Goal: Information Seeking & Learning: Learn about a topic

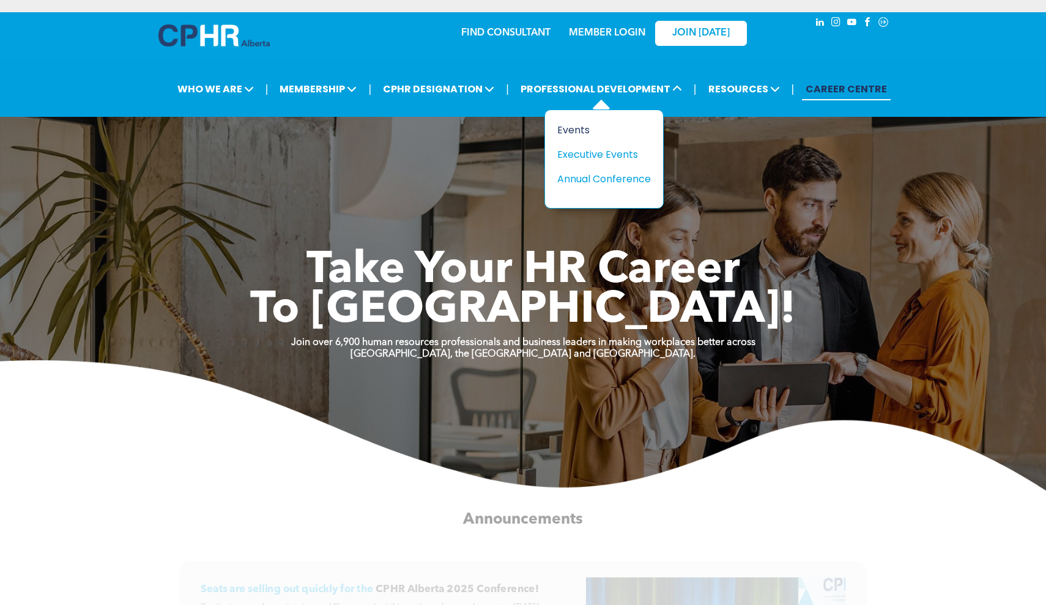
click at [566, 130] on div "Events" at bounding box center [599, 129] width 84 height 15
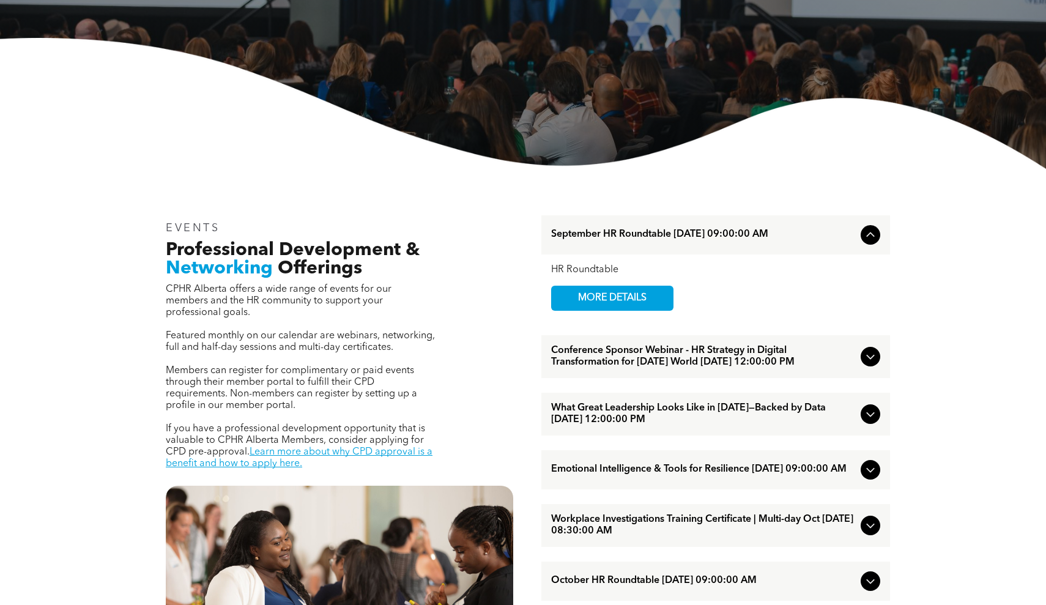
scroll to position [290, 0]
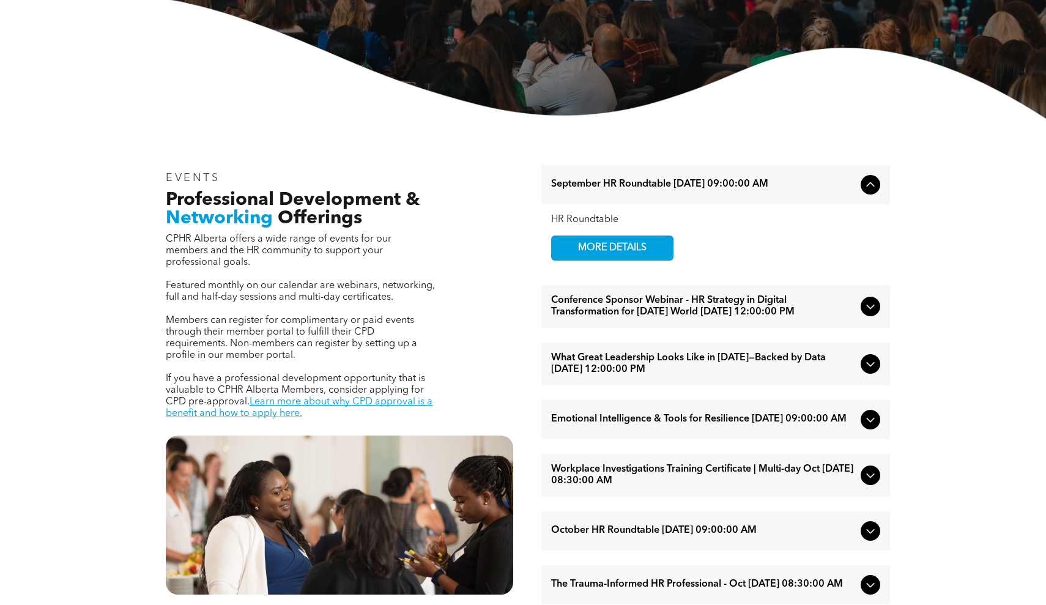
click at [859, 377] on div "What Great Leadership Looks Like in [DATE]—Backed by Data [DATE] 12:00:00 PM" at bounding box center [715, 363] width 349 height 43
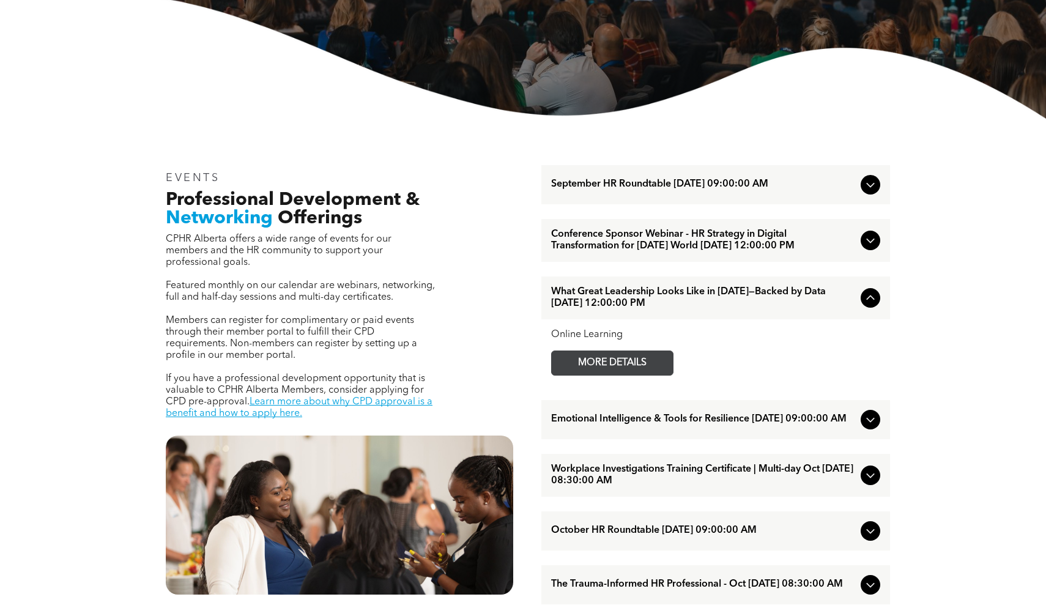
click at [646, 369] on span "MORE DETAILS" at bounding box center [612, 363] width 97 height 24
click at [868, 248] on icon at bounding box center [870, 240] width 15 height 15
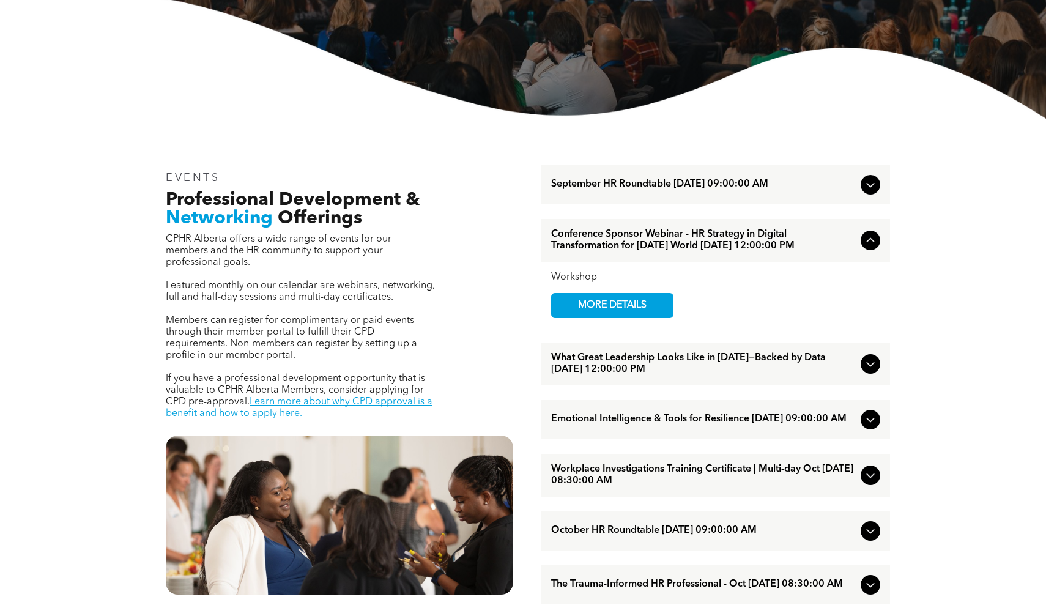
click at [673, 318] on div "Workshop MORE DETAILS" at bounding box center [715, 295] width 329 height 46
click at [659, 317] on span "MORE DETAILS" at bounding box center [612, 306] width 97 height 24
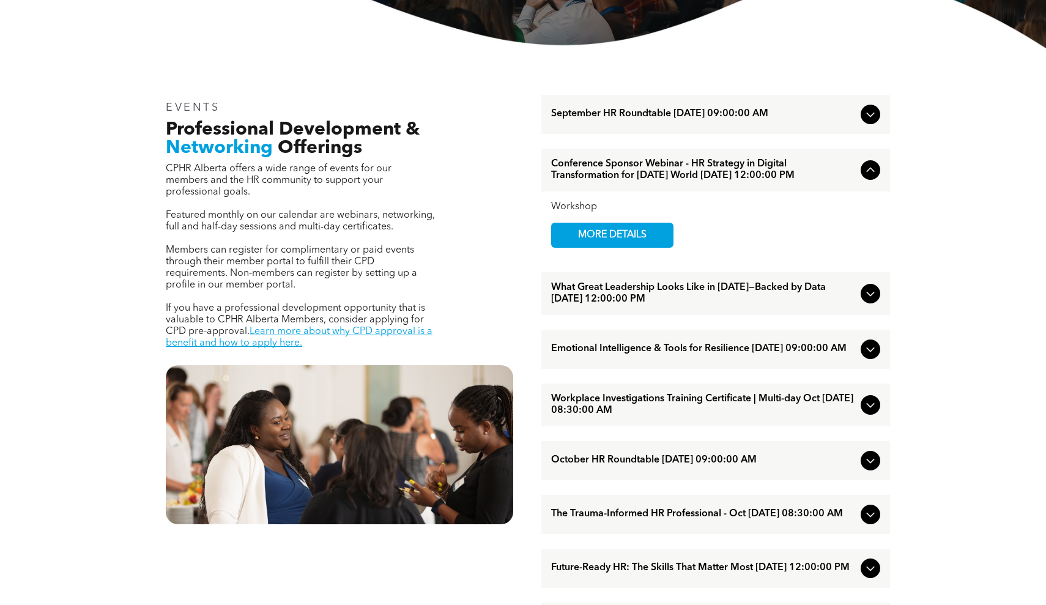
scroll to position [374, 0]
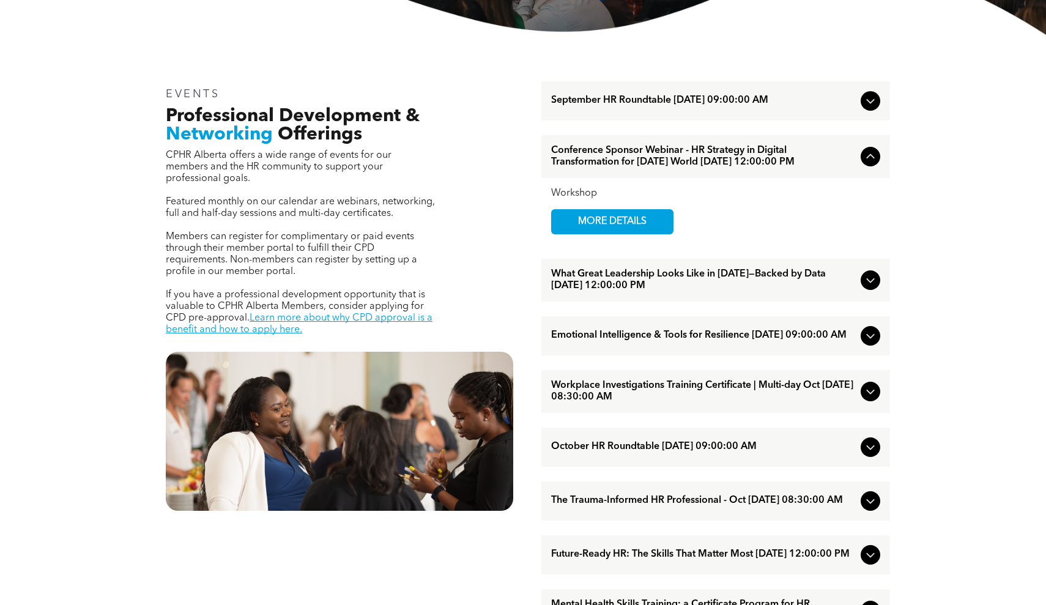
click at [866, 343] on icon at bounding box center [870, 335] width 15 height 15
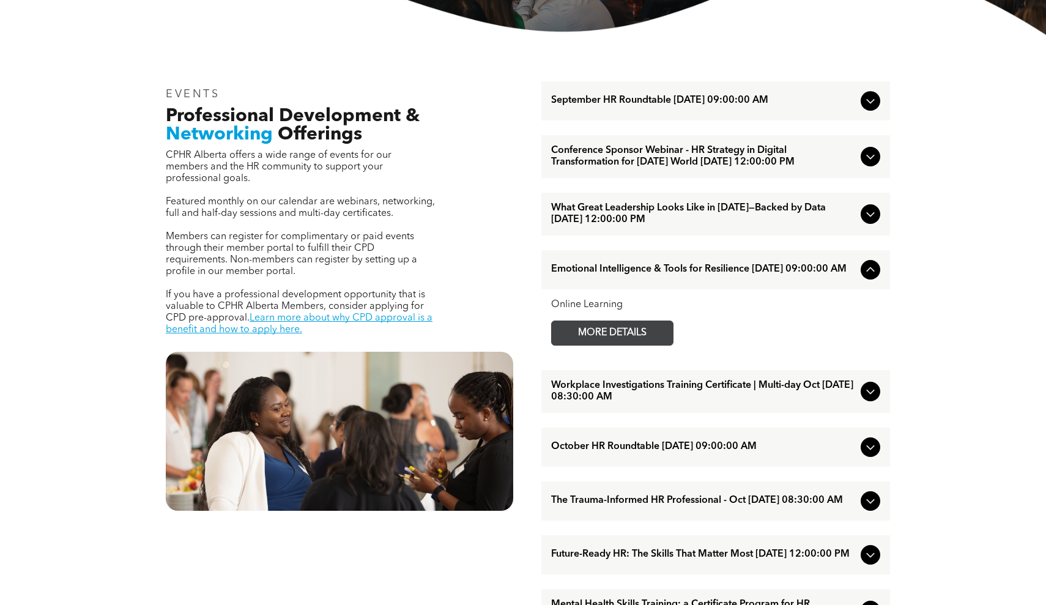
click at [630, 345] on span "MORE DETAILS" at bounding box center [612, 333] width 97 height 24
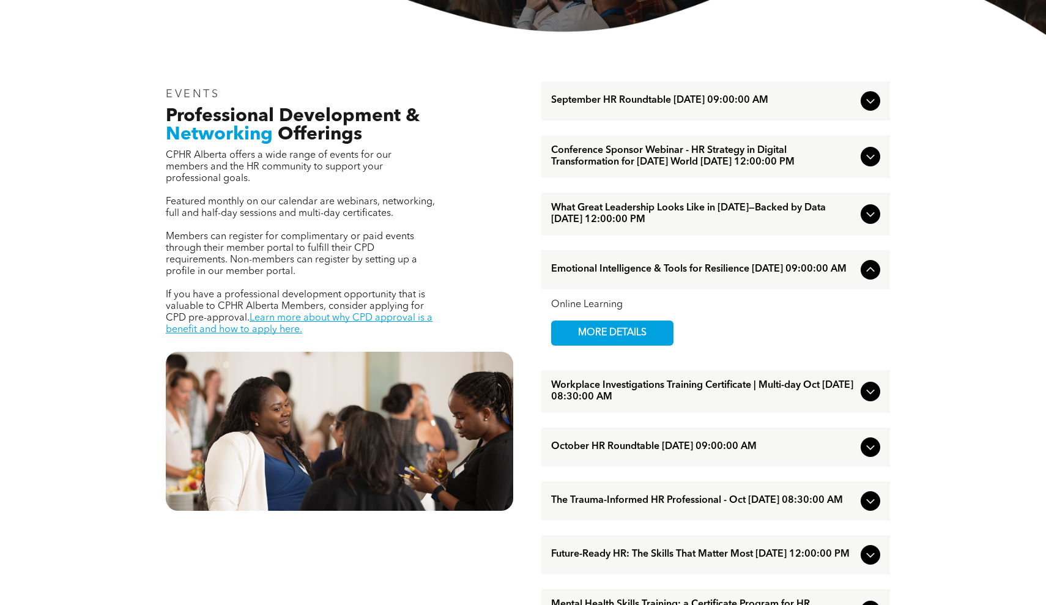
scroll to position [482, 0]
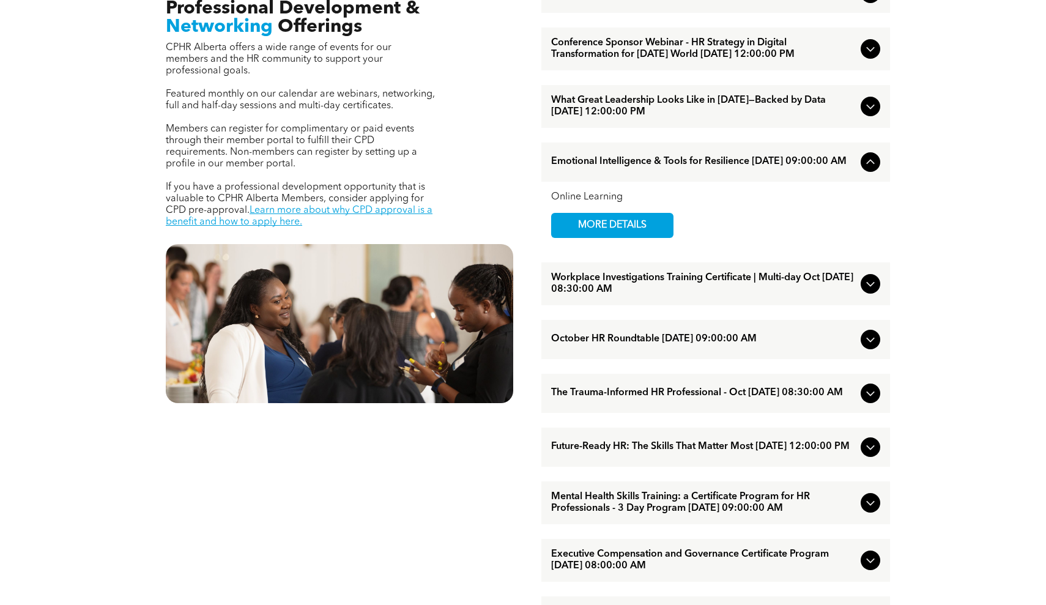
click at [873, 401] on icon at bounding box center [870, 393] width 15 height 15
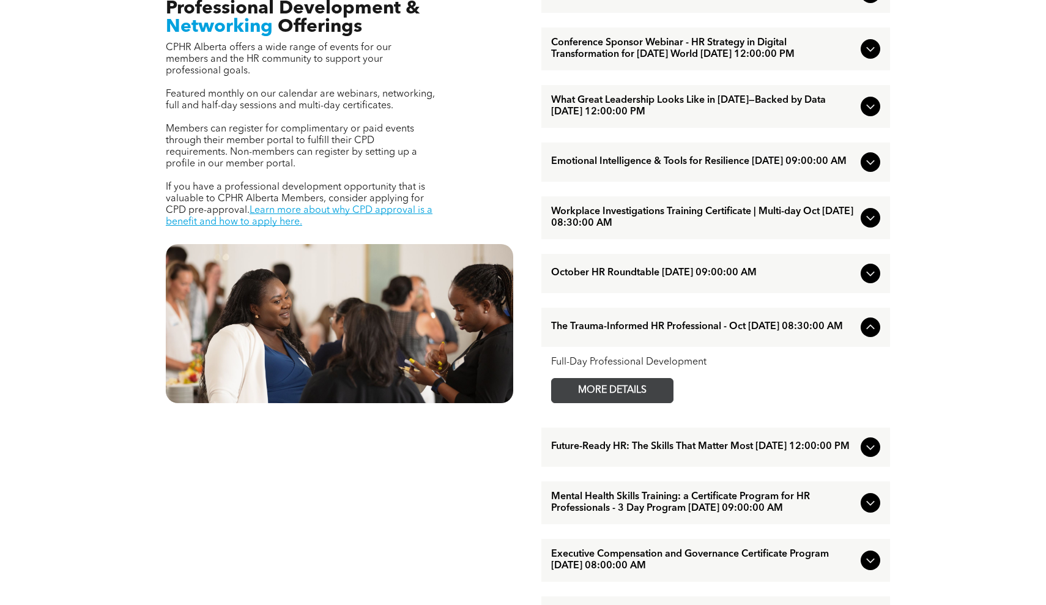
click at [653, 402] on span "MORE DETAILS" at bounding box center [612, 391] width 97 height 24
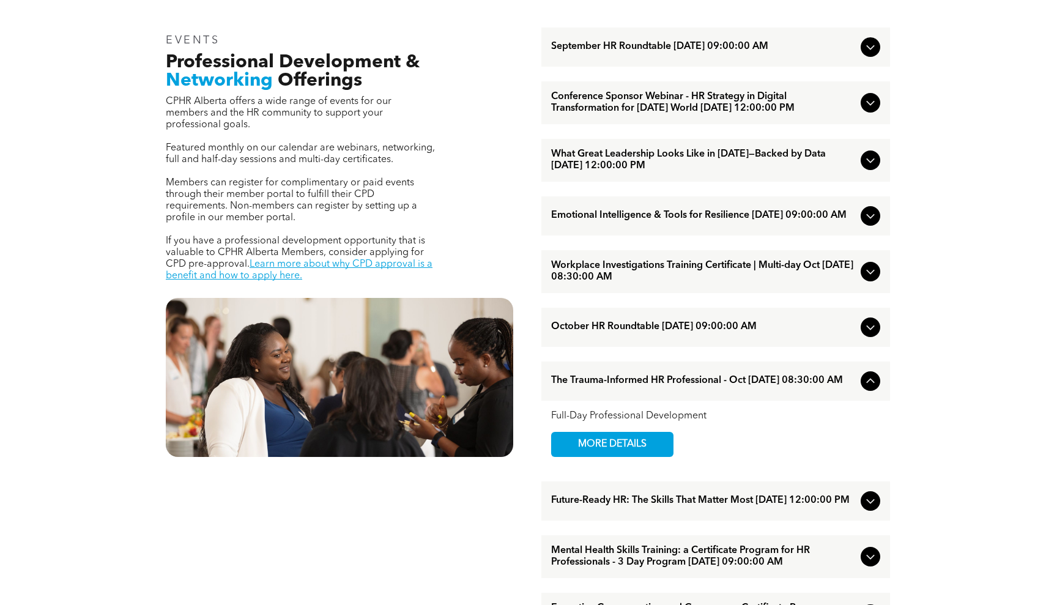
click at [811, 221] on span "Emotional Intelligence & Tools for Resilience [DATE] 09:00:00 AM" at bounding box center [703, 216] width 305 height 12
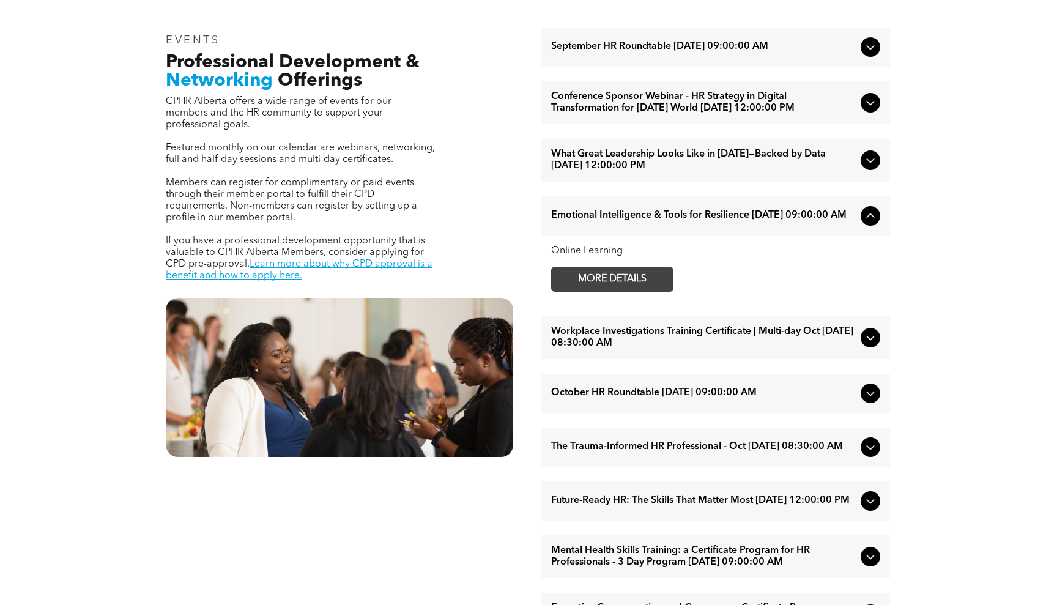
click at [637, 291] on span "MORE DETAILS" at bounding box center [612, 279] width 97 height 24
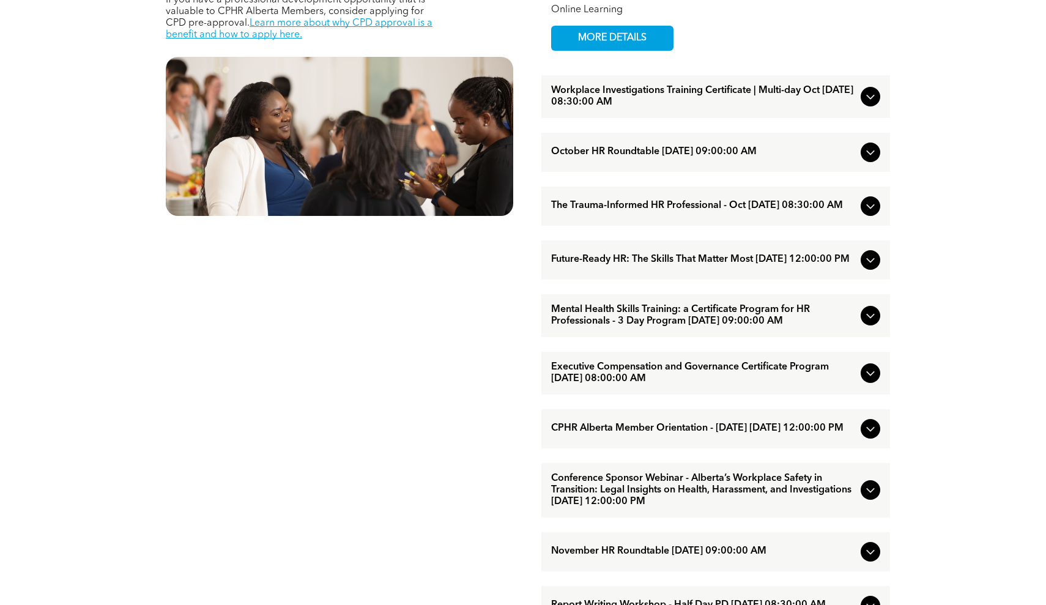
scroll to position [671, 0]
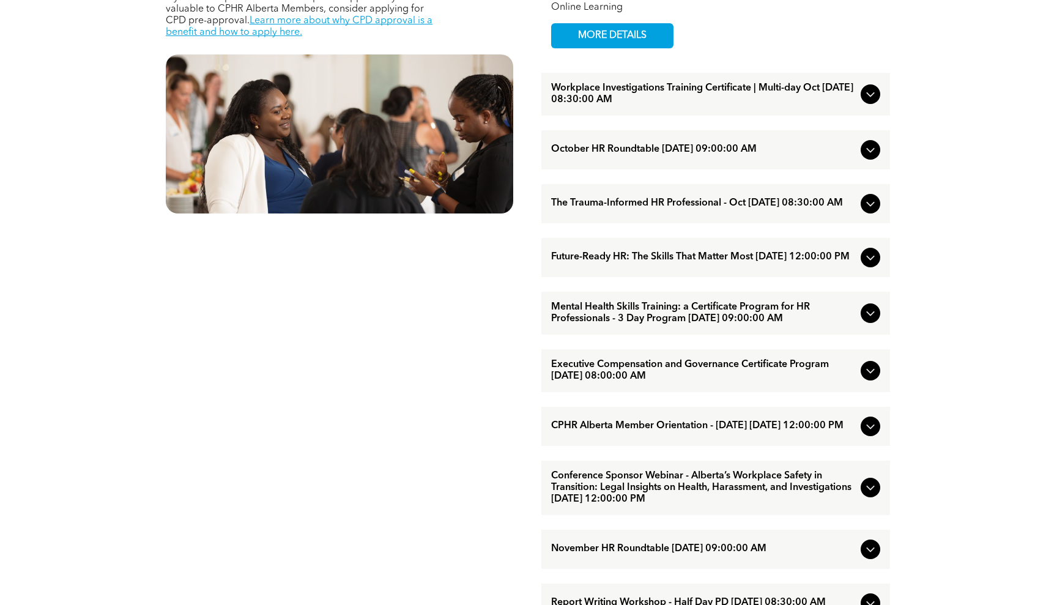
click at [878, 267] on div at bounding box center [870, 258] width 20 height 20
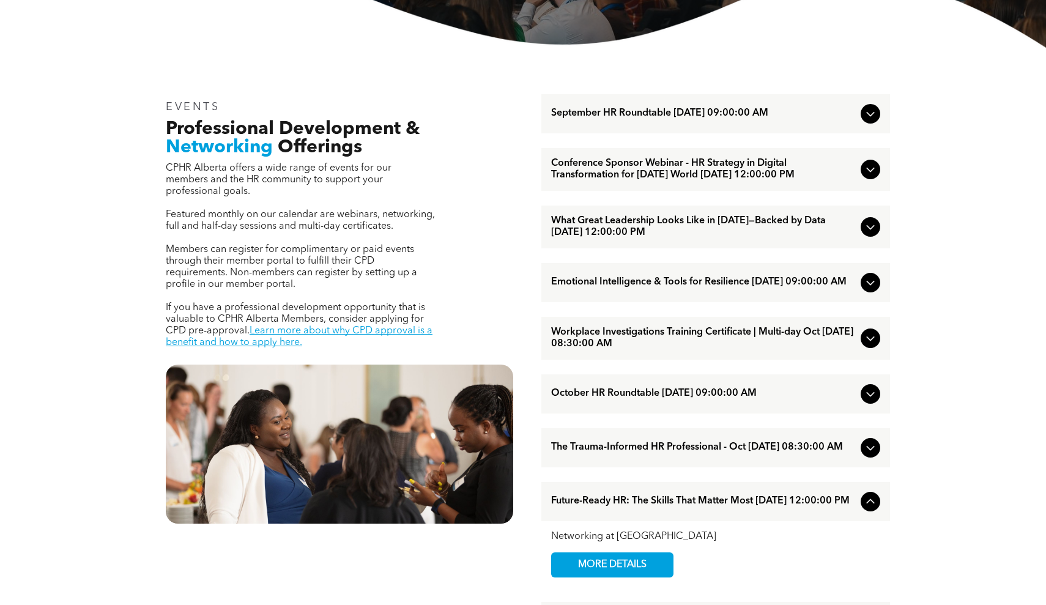
scroll to position [362, 0]
click at [873, 508] on icon at bounding box center [870, 501] width 15 height 15
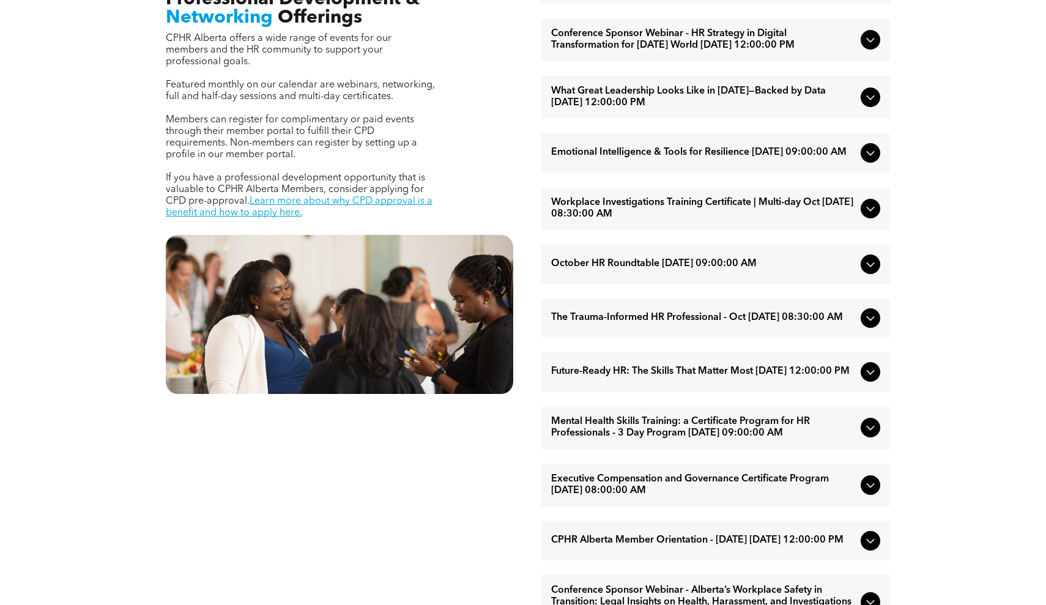
scroll to position [492, 0]
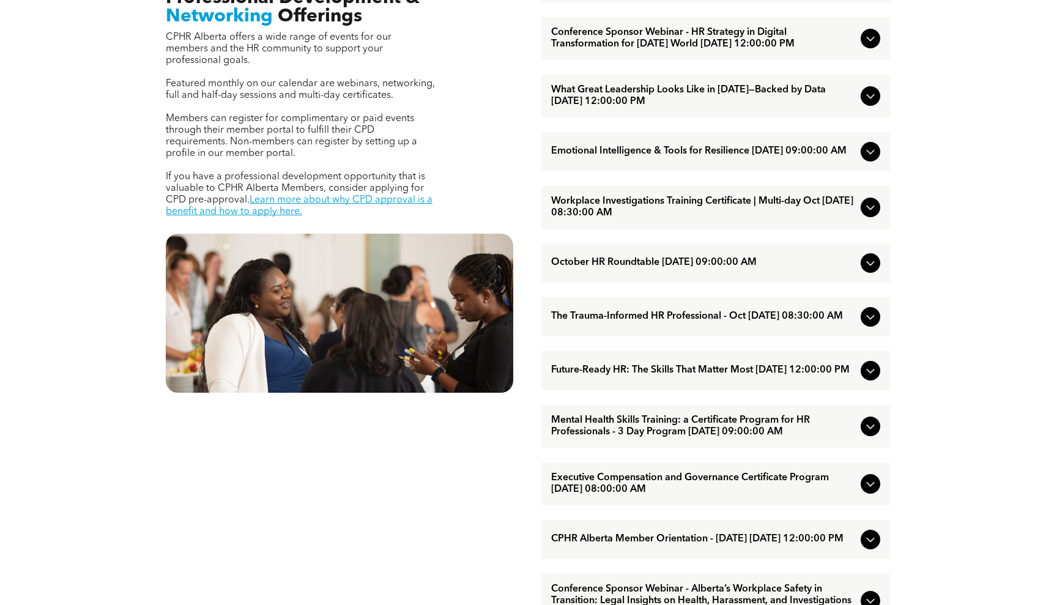
click at [867, 378] on icon at bounding box center [870, 370] width 15 height 15
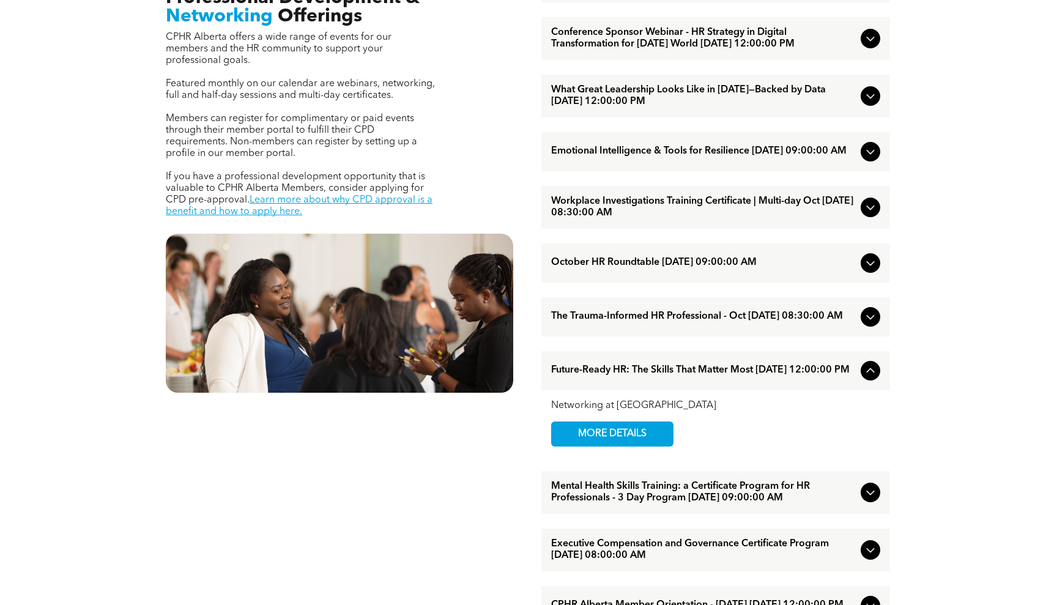
click at [870, 380] on div at bounding box center [870, 371] width 20 height 20
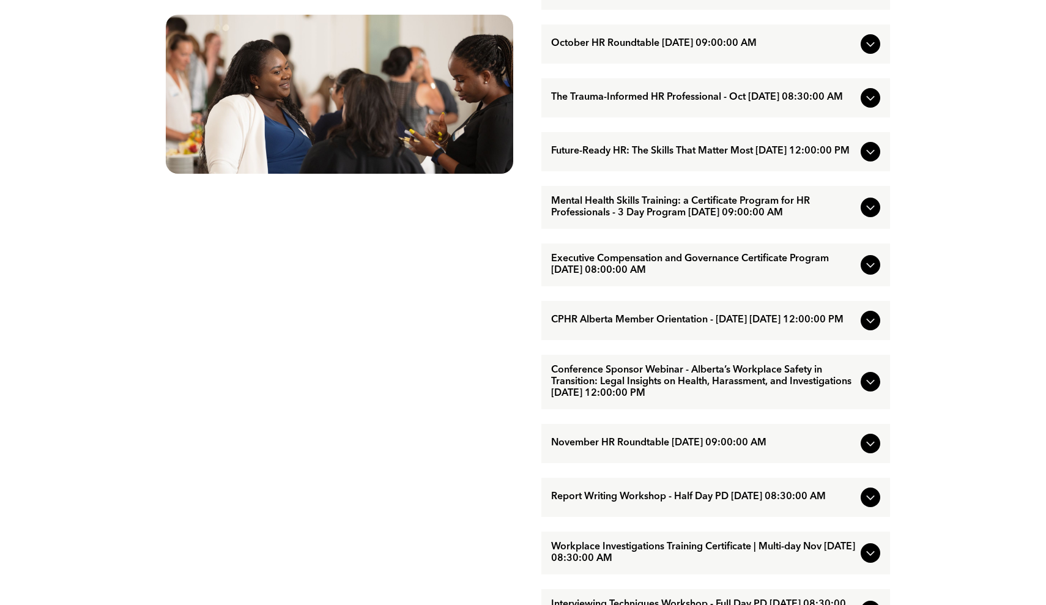
scroll to position [738, 0]
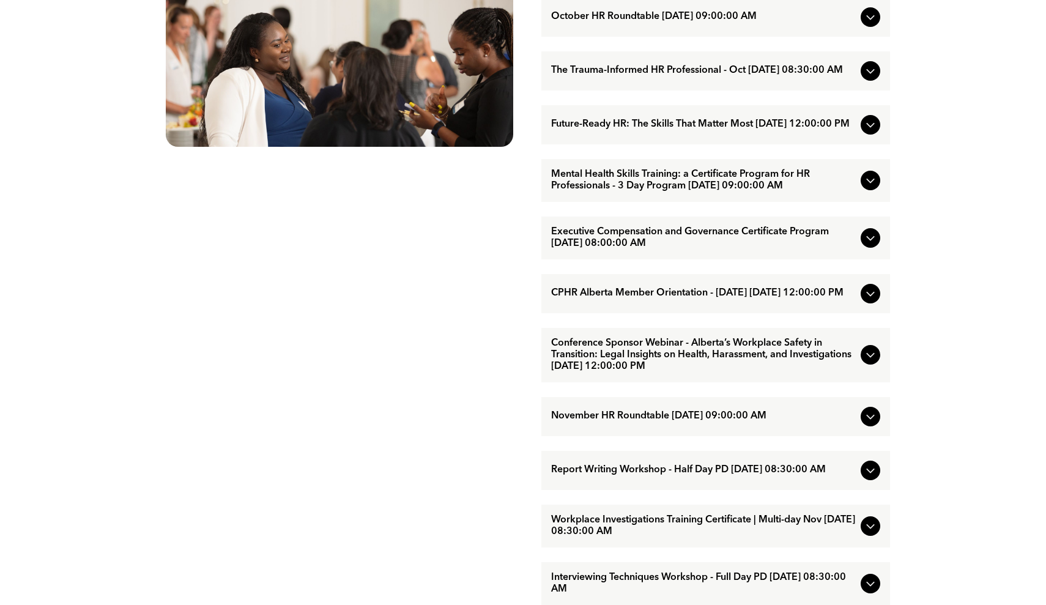
click at [860, 364] on div at bounding box center [870, 355] width 20 height 20
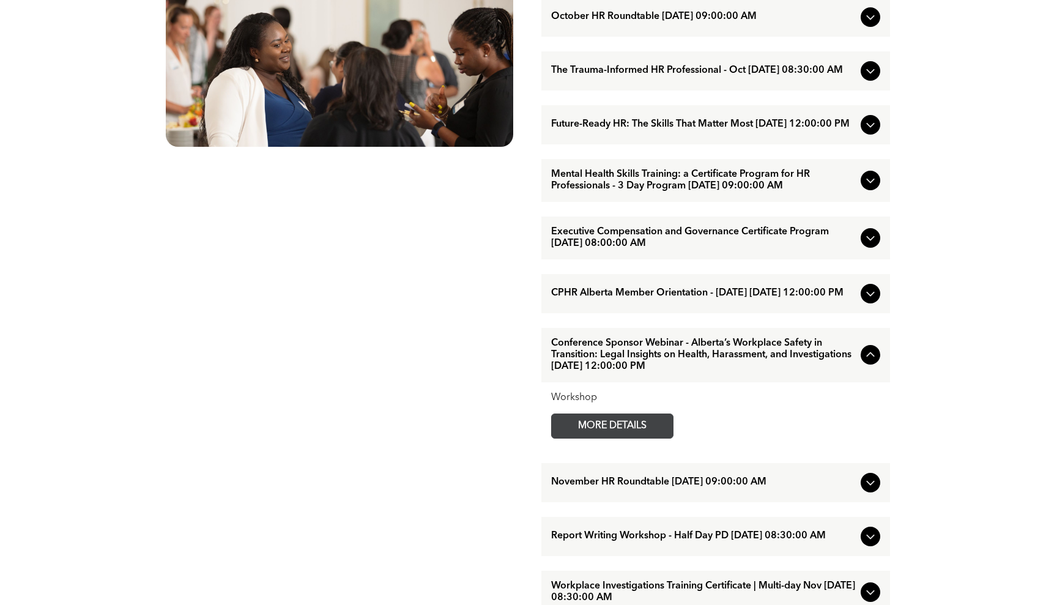
click at [621, 438] on span "MORE DETAILS" at bounding box center [612, 426] width 97 height 24
click at [867, 364] on div at bounding box center [870, 355] width 20 height 20
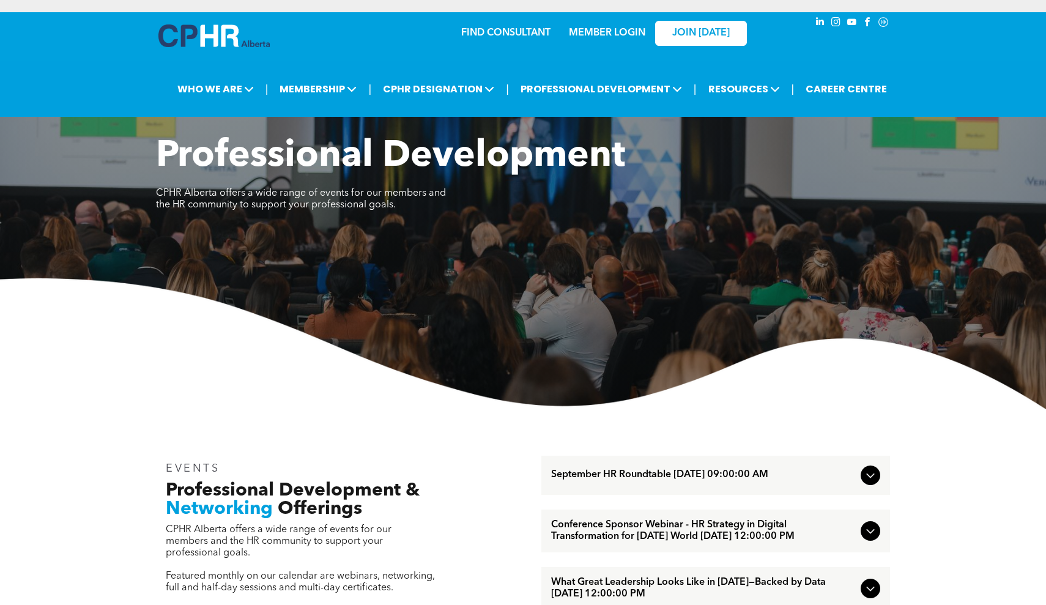
scroll to position [0, 0]
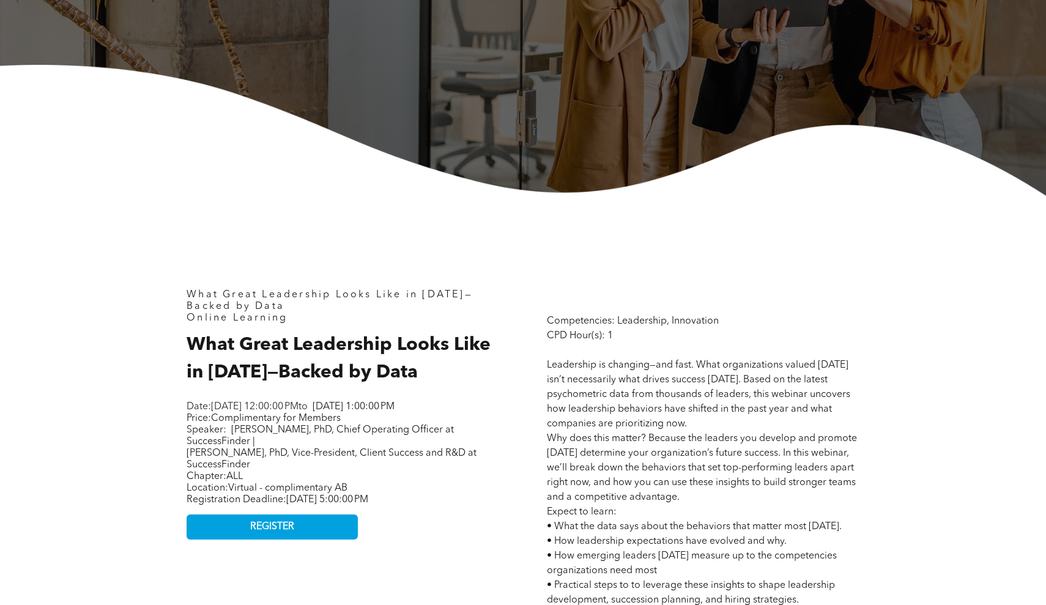
scroll to position [324, 0]
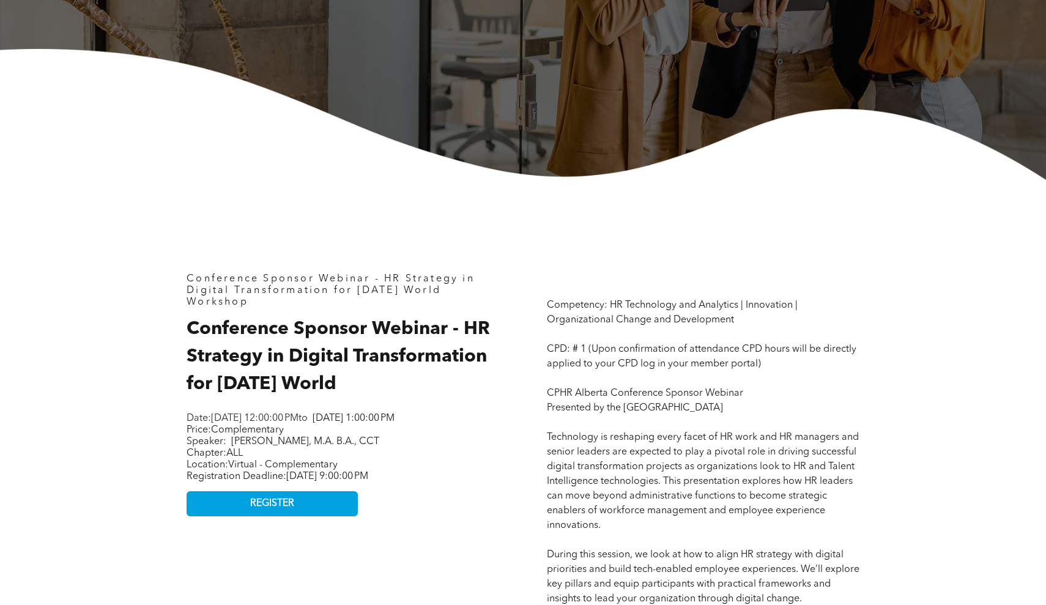
scroll to position [340, 0]
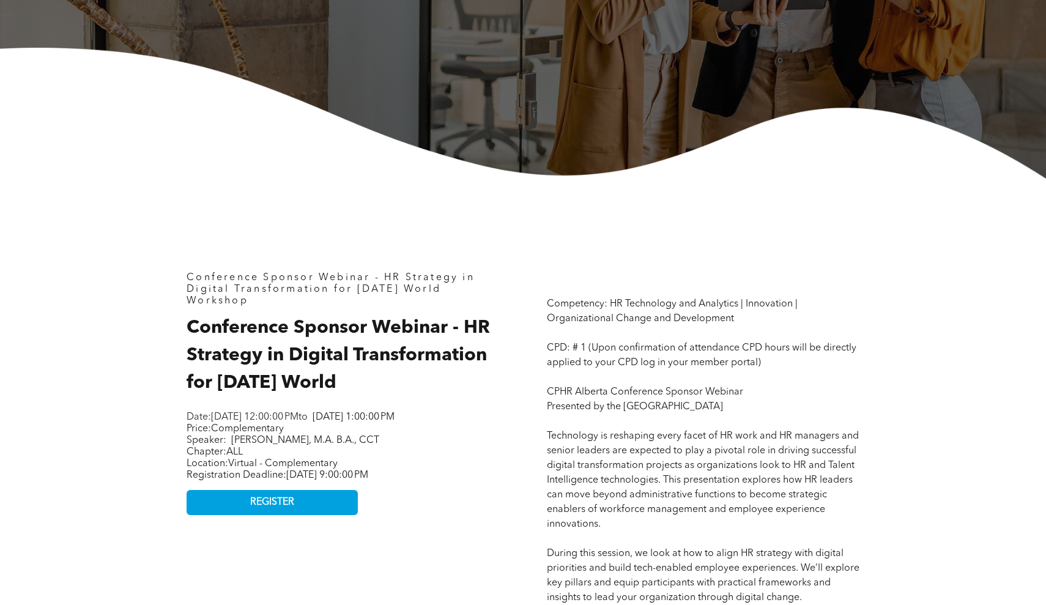
drag, startPoint x: 360, startPoint y: 399, endPoint x: 182, endPoint y: 177, distance: 284.0
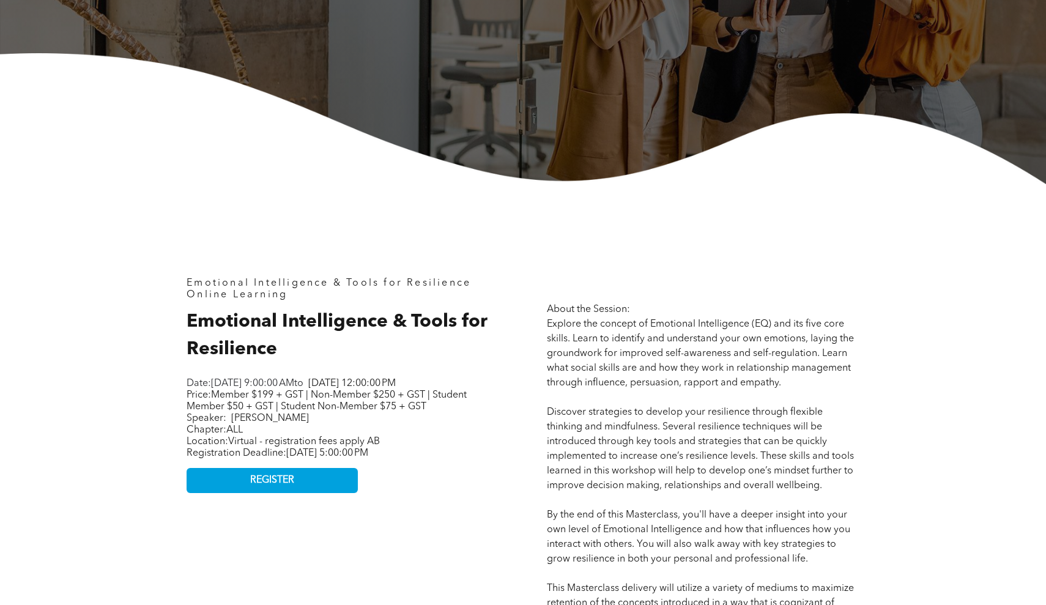
scroll to position [332, 0]
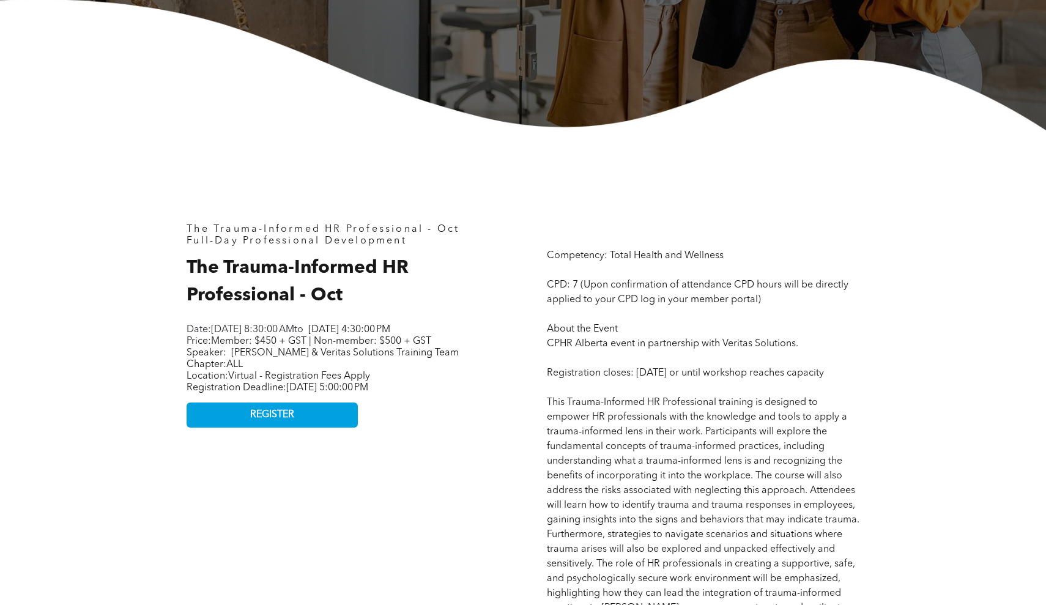
scroll to position [401, 0]
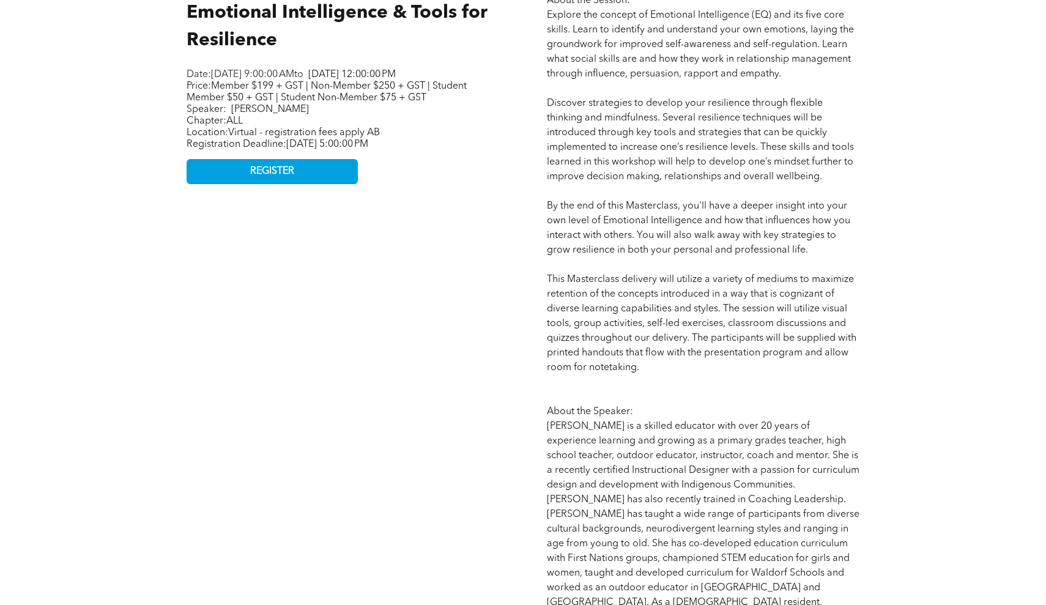
scroll to position [604, 0]
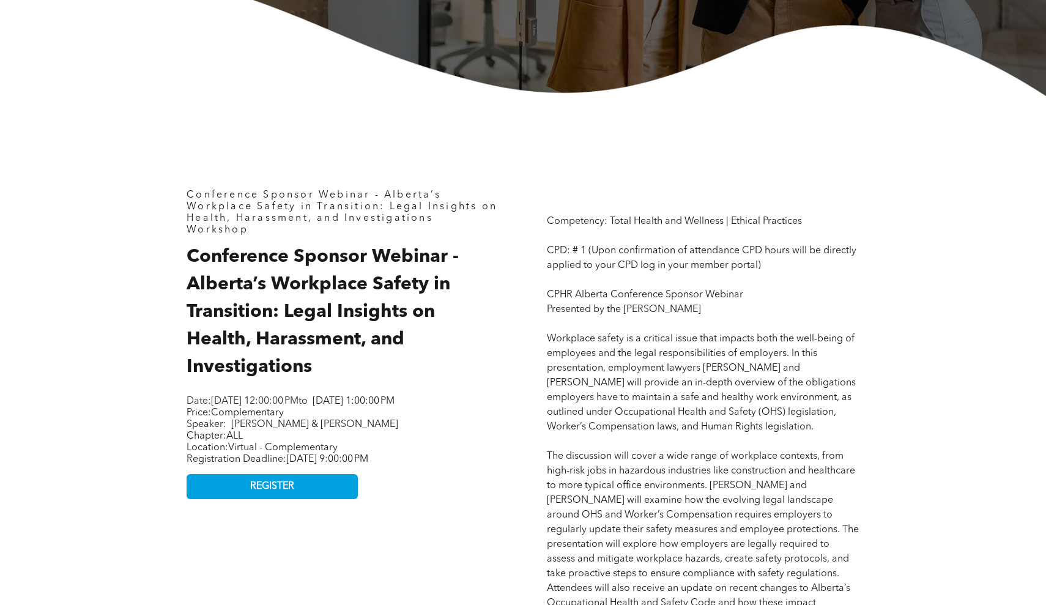
scroll to position [448, 0]
